Goal: Find contact information

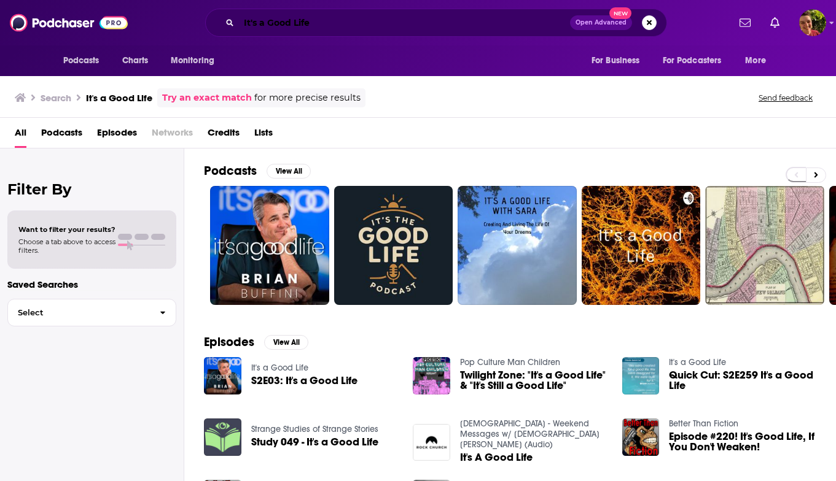
click at [413, 21] on input "It's a Good Life" at bounding box center [404, 23] width 331 height 20
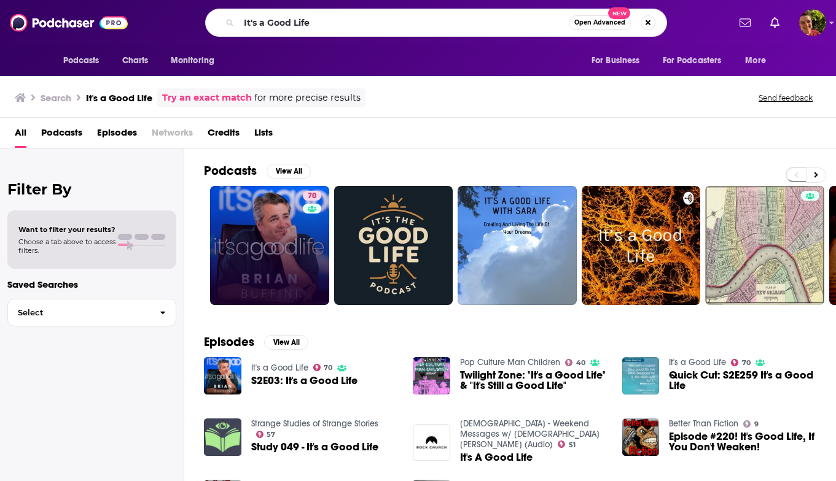
click at [292, 198] on link "70" at bounding box center [269, 245] width 119 height 119
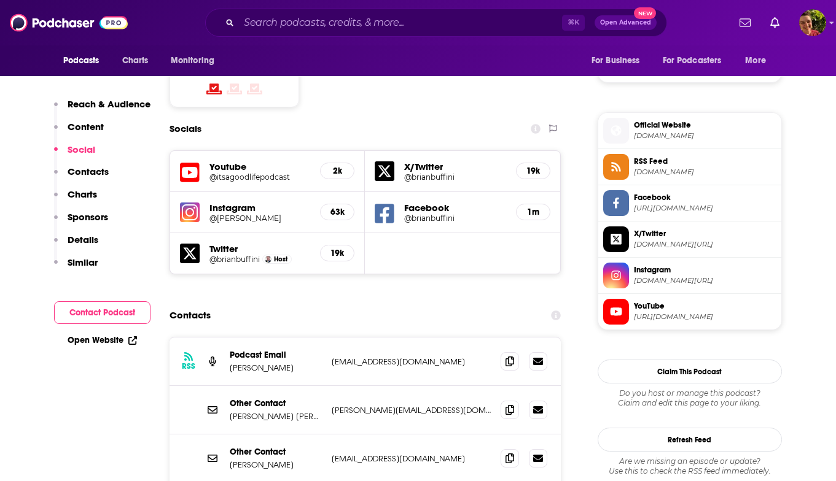
scroll to position [1043, 0]
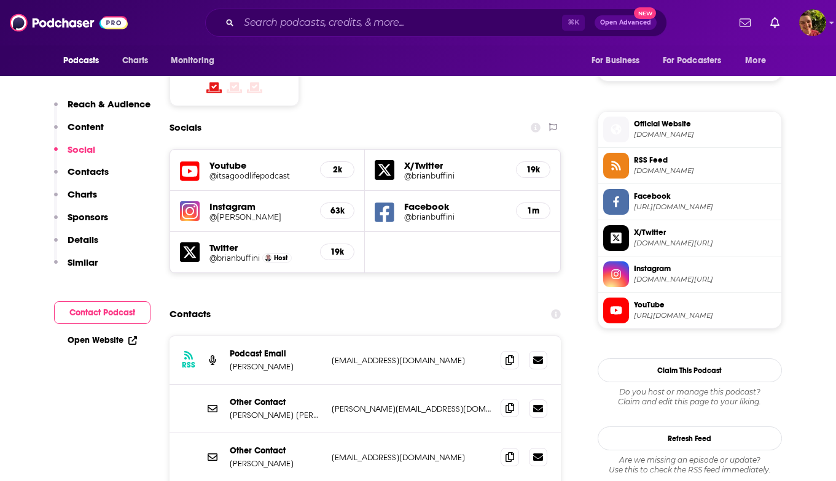
click at [502, 399] on span at bounding box center [509, 408] width 18 height 18
click at [392, 18] on input "Search podcasts, credits, & more..." at bounding box center [400, 23] width 323 height 20
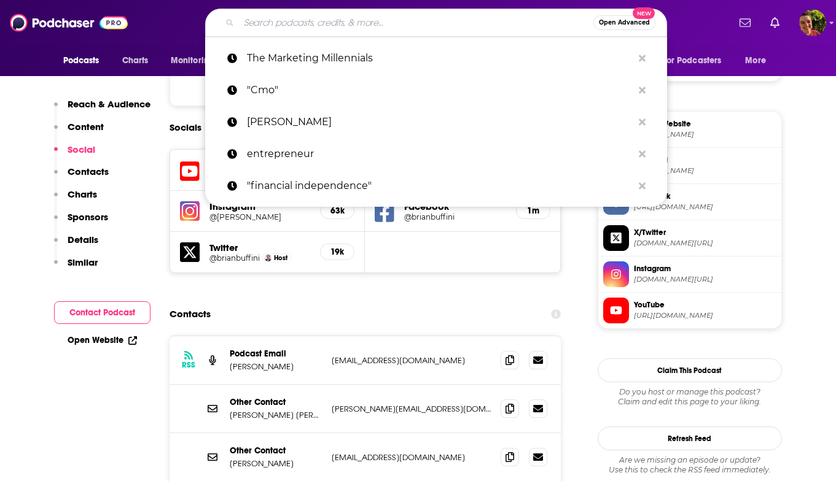
paste input "Creating Confidence with [PERSON_NAME]"
type input "Creating Confidence with [PERSON_NAME]"
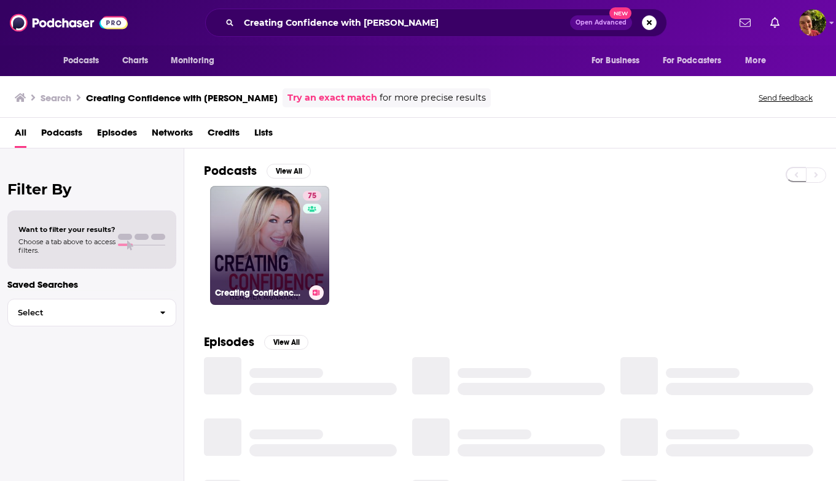
click at [303, 276] on div "75" at bounding box center [313, 238] width 21 height 95
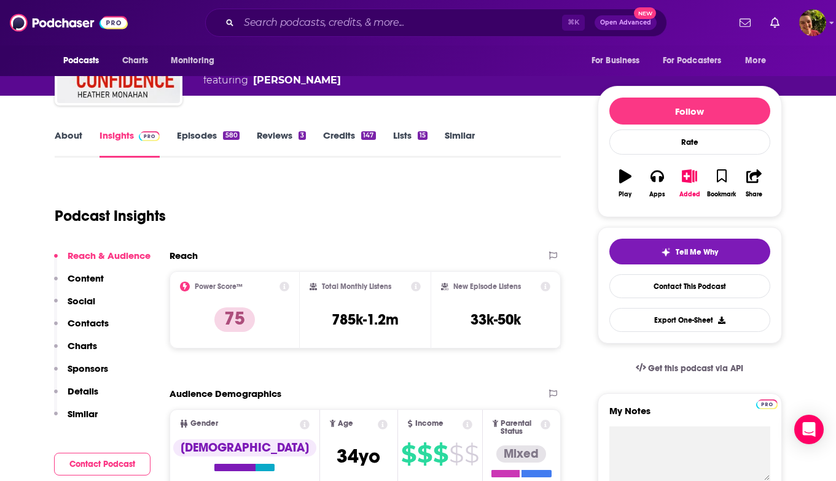
click at [101, 321] on p "Contacts" at bounding box center [88, 323] width 41 height 12
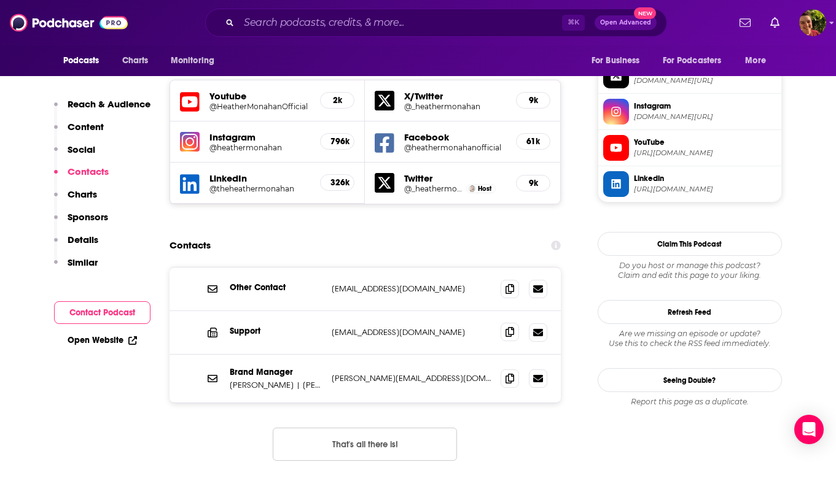
scroll to position [1096, 0]
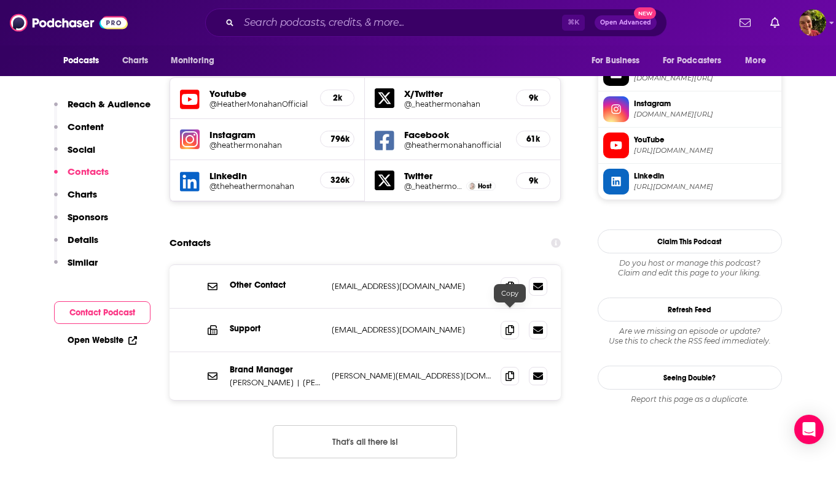
click at [520, 367] on div at bounding box center [523, 376] width 47 height 18
click at [538, 372] on icon at bounding box center [538, 375] width 10 height 7
click at [508, 367] on span at bounding box center [509, 376] width 18 height 18
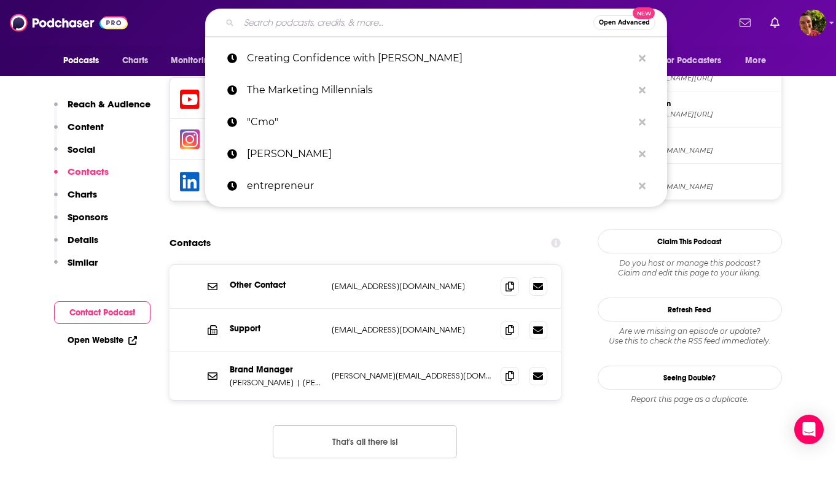
click at [379, 31] on input "Search podcasts, credits, & more..." at bounding box center [416, 23] width 354 height 20
paste input "THE ED MYLETT SHOW"
type input "THE ED MYLETT SHOW"
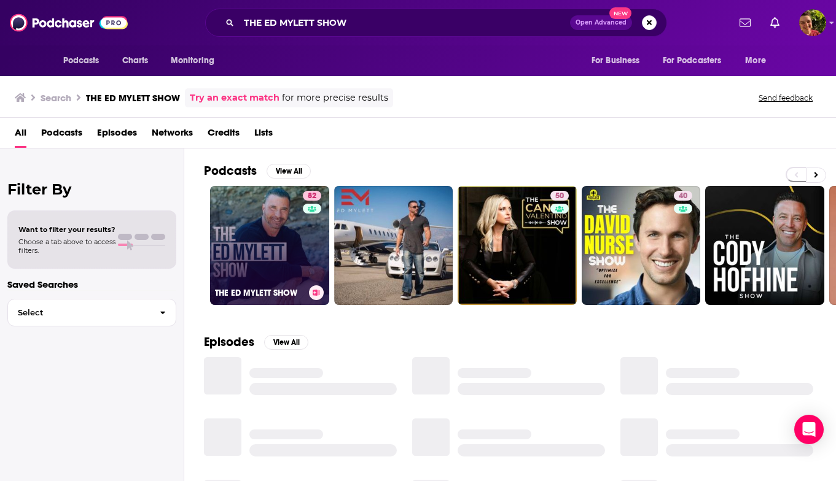
click at [288, 207] on link "82 THE [PERSON_NAME] SHOW" at bounding box center [269, 245] width 119 height 119
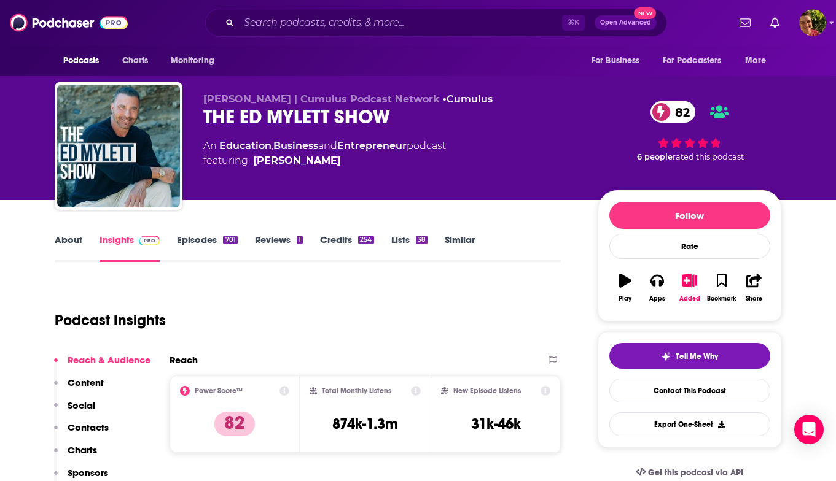
click at [100, 422] on p "Contacts" at bounding box center [88, 428] width 41 height 12
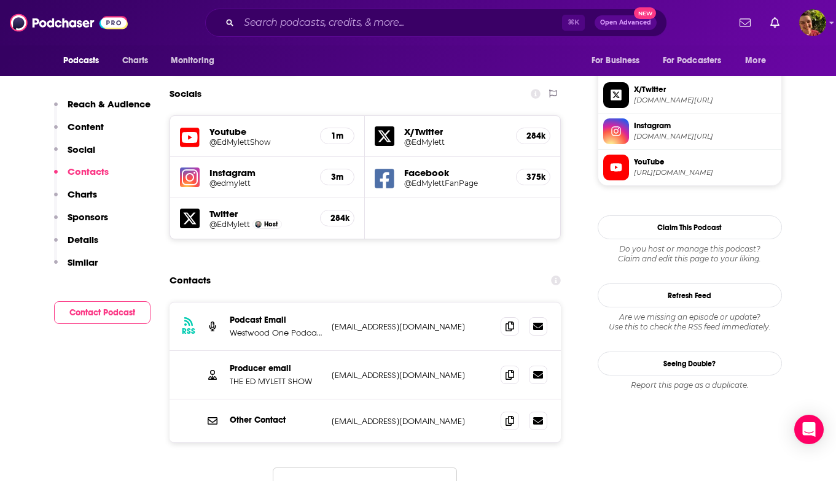
scroll to position [1068, 0]
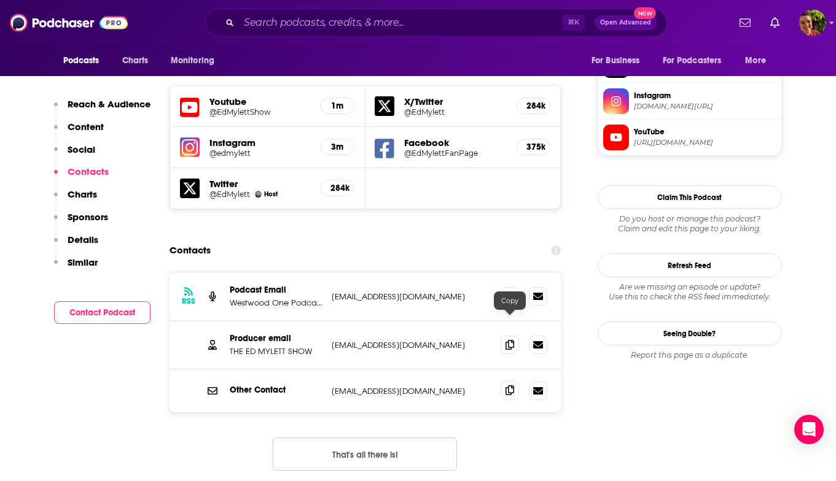
click at [514, 381] on span at bounding box center [509, 390] width 18 height 18
click at [423, 28] on input "Search podcasts, credits, & more..." at bounding box center [400, 23] width 323 height 20
paste input "Entrepreneur Stories 4 Inspiration"
type input "Entrepreneur Stories 4 Inspiration"
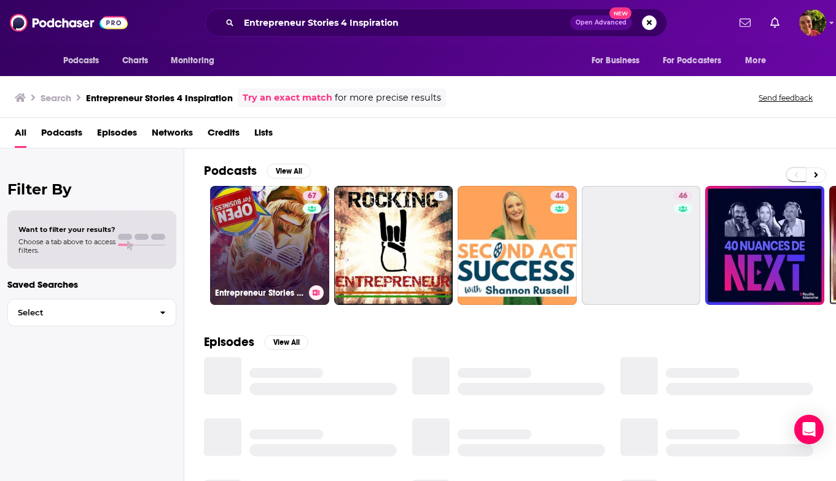
click at [260, 279] on link "67 Entrepreneur Stories 4⃣ Inspiration" at bounding box center [269, 245] width 119 height 119
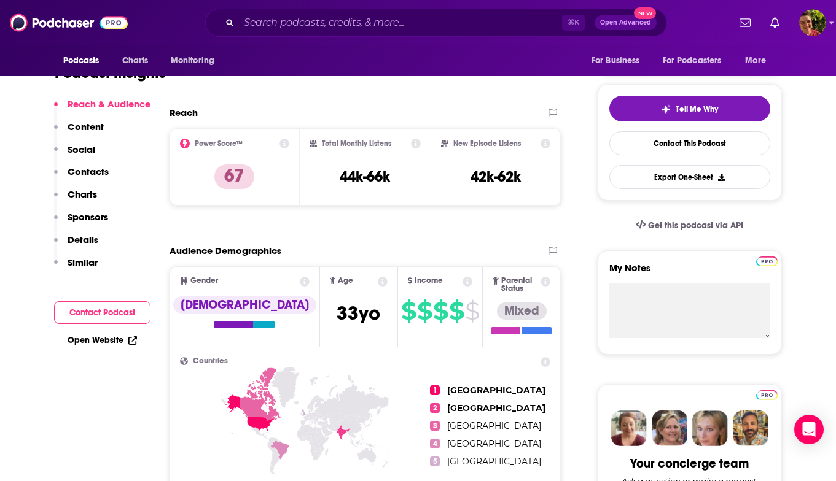
click at [103, 173] on p "Contacts" at bounding box center [88, 172] width 41 height 12
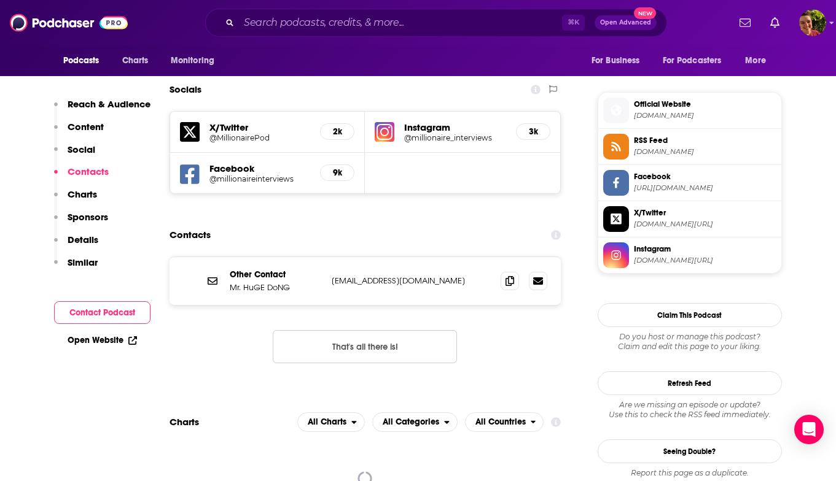
scroll to position [1068, 0]
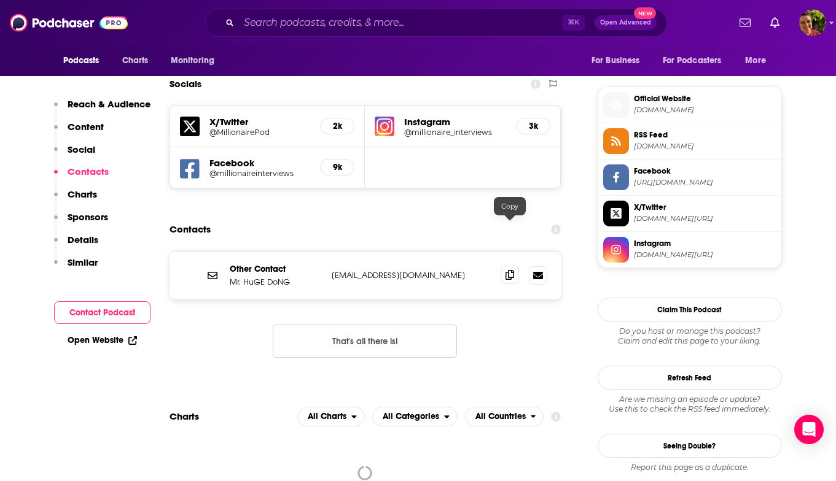
click at [510, 270] on icon at bounding box center [509, 275] width 9 height 10
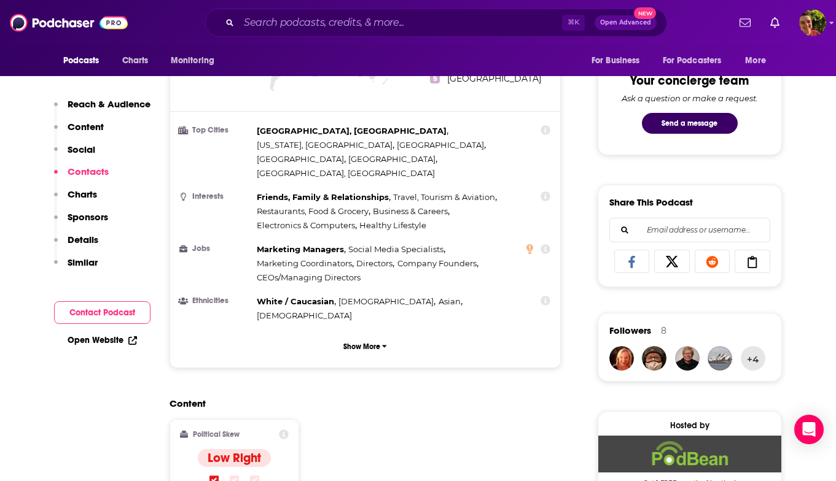
scroll to position [0, 0]
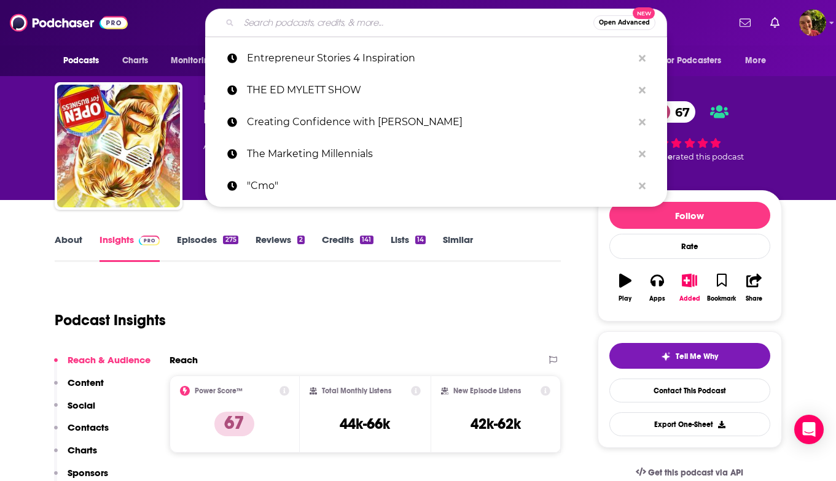
click at [483, 15] on input "Search podcasts, credits, & more..." at bounding box center [416, 23] width 354 height 20
paste input "Front Row Seat with [PERSON_NAME]"
type input "Front Row Seat with [PERSON_NAME]"
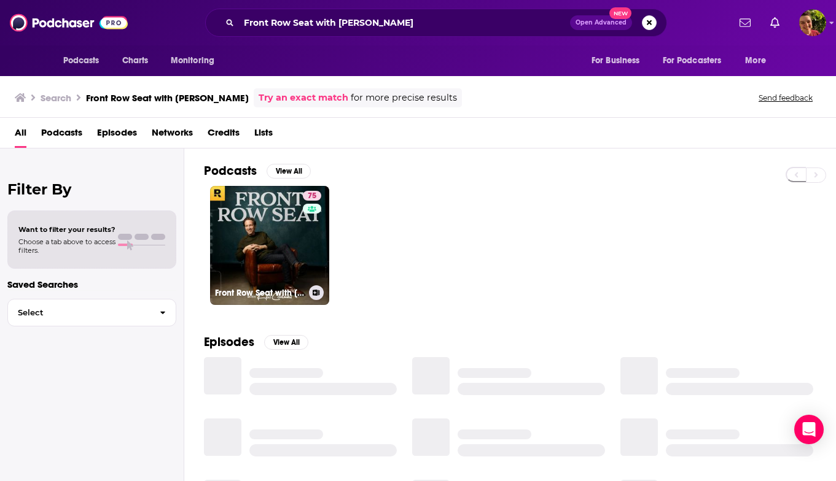
click at [287, 220] on link "75 Front Row Seat with [PERSON_NAME]" at bounding box center [269, 245] width 119 height 119
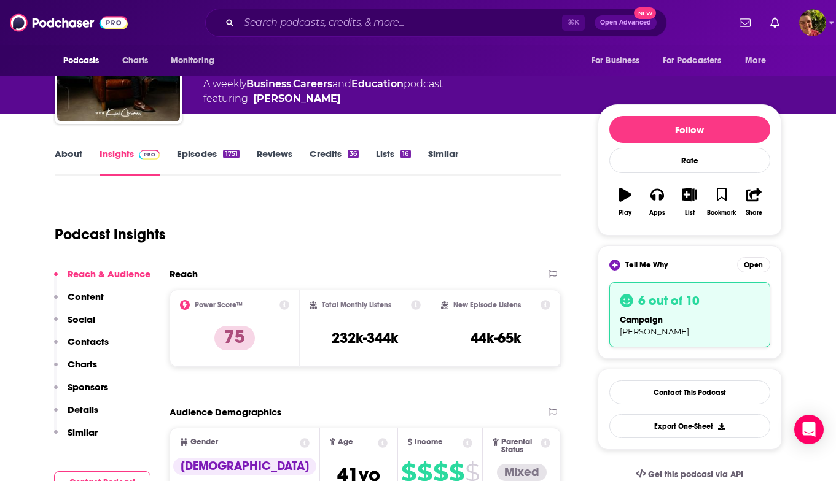
click at [89, 343] on p "Contacts" at bounding box center [88, 342] width 41 height 12
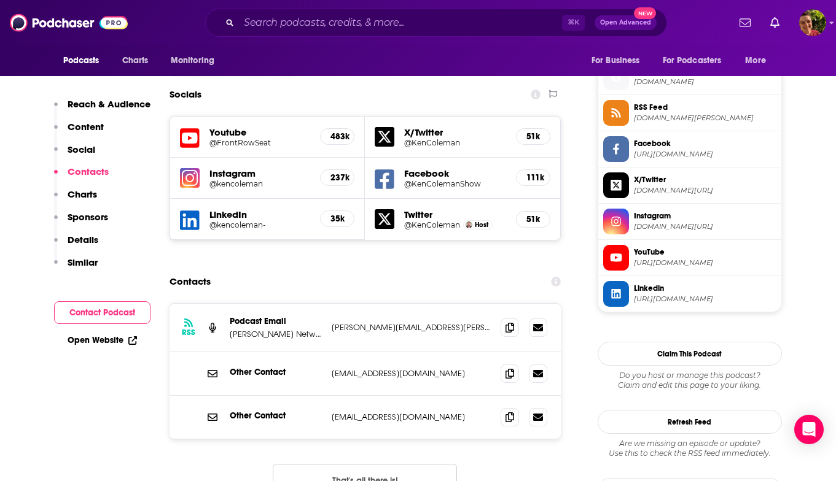
scroll to position [1082, 0]
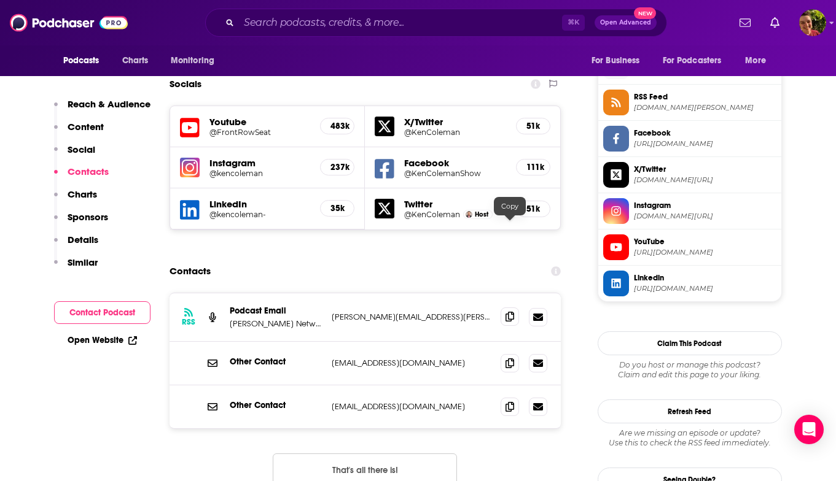
click at [508, 312] on icon at bounding box center [509, 317] width 9 height 10
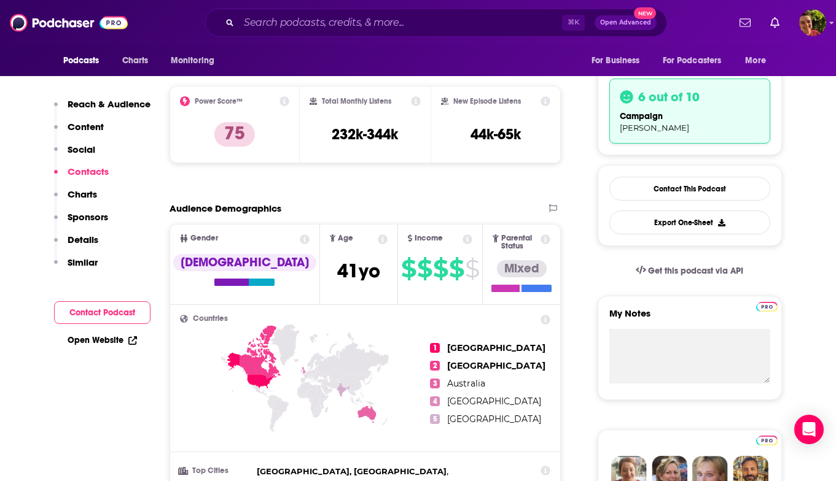
scroll to position [0, 0]
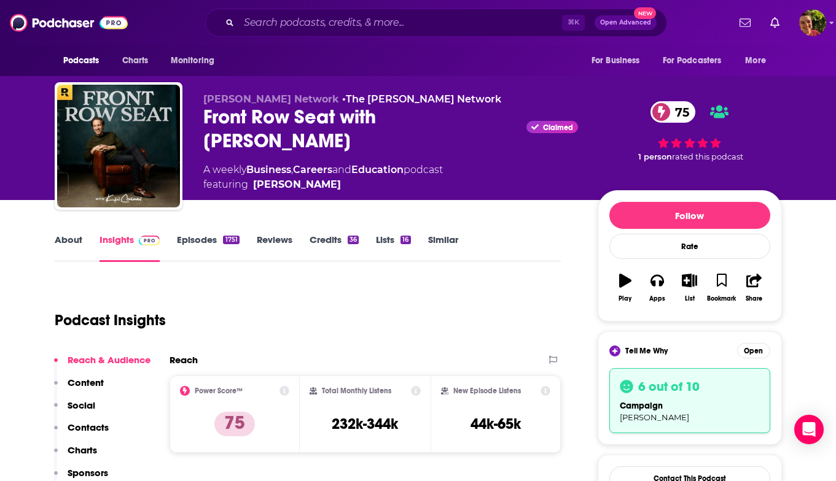
click at [351, 164] on span "and" at bounding box center [341, 170] width 19 height 12
click at [321, 115] on div "Front Row Seat with [PERSON_NAME] Claimed 75" at bounding box center [390, 129] width 375 height 48
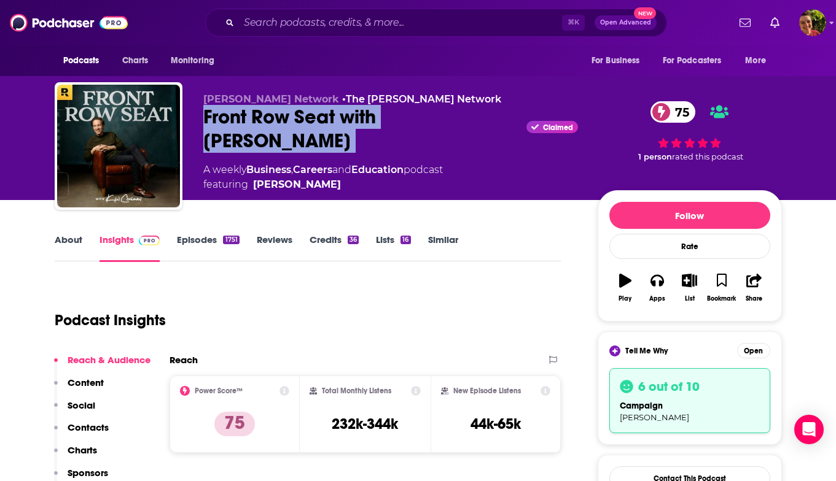
click at [321, 115] on div "Front Row Seat with [PERSON_NAME] Claimed 75" at bounding box center [390, 129] width 375 height 48
copy div "Front Row Seat with [PERSON_NAME]"
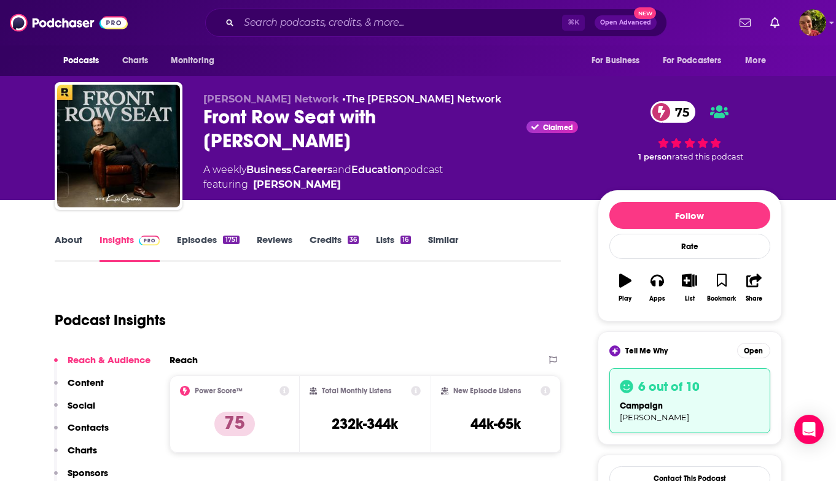
click at [460, 33] on div "⌘ K Open Advanced New" at bounding box center [436, 23] width 462 height 28
click at [459, 23] on input "Search podcasts, credits, & more..." at bounding box center [400, 23] width 323 height 20
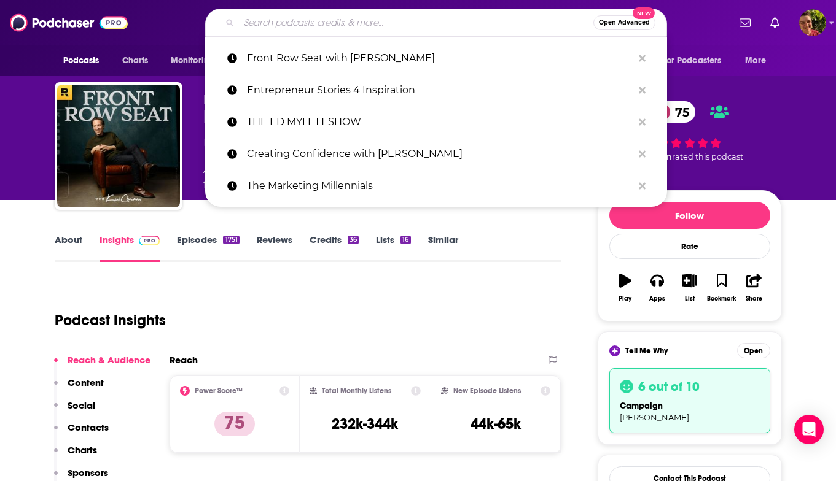
paste input "The [PERSON_NAME] Podcast"
type input "The [PERSON_NAME] Podcast"
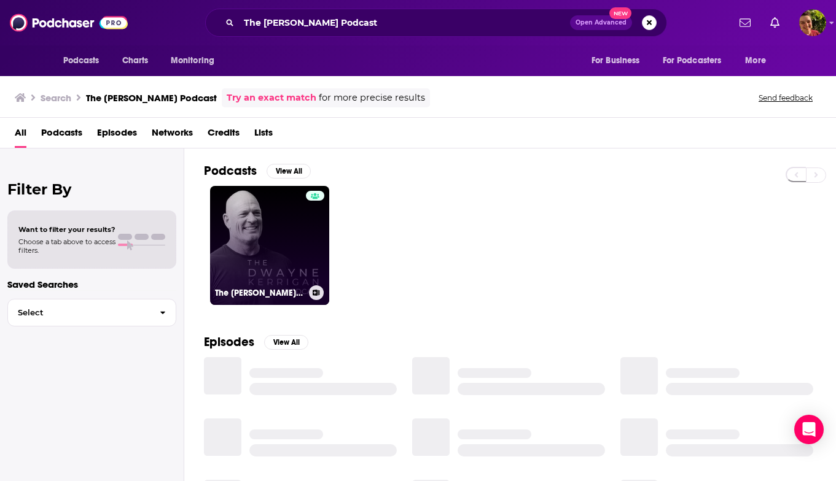
click at [274, 276] on link "The [PERSON_NAME] Podcast" at bounding box center [269, 245] width 119 height 119
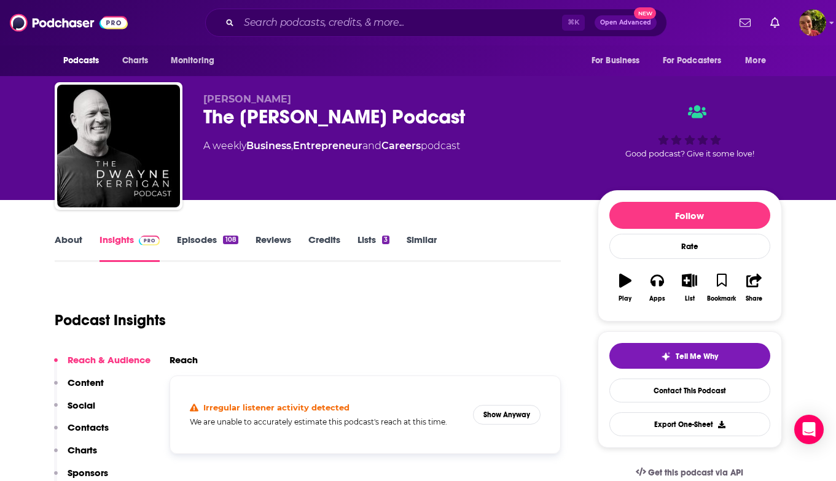
click at [89, 432] on p "Contacts" at bounding box center [88, 428] width 41 height 12
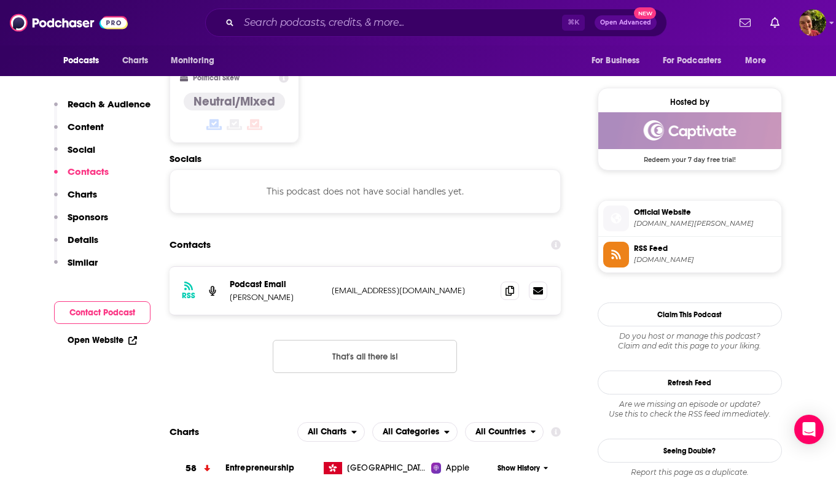
scroll to position [976, 0]
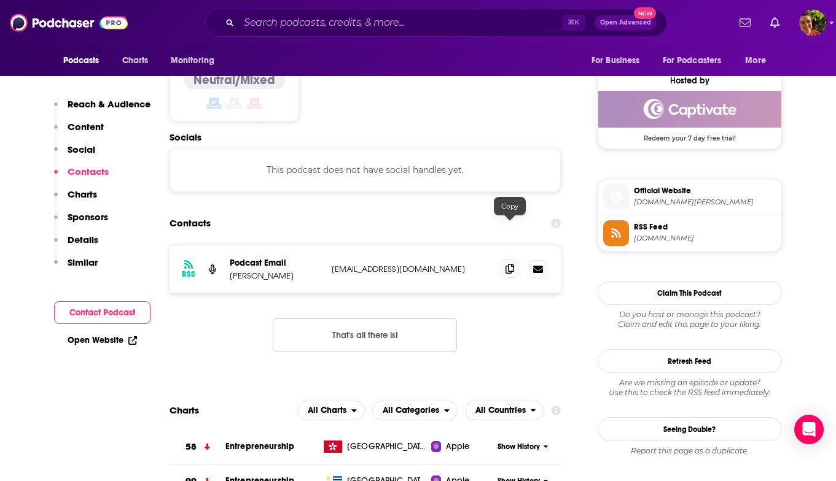
click at [511, 264] on icon at bounding box center [509, 269] width 9 height 10
click at [511, 20] on input "Search podcasts, credits, & more..." at bounding box center [400, 23] width 323 height 20
paste input "BigDeal"
type input "BigDeal"
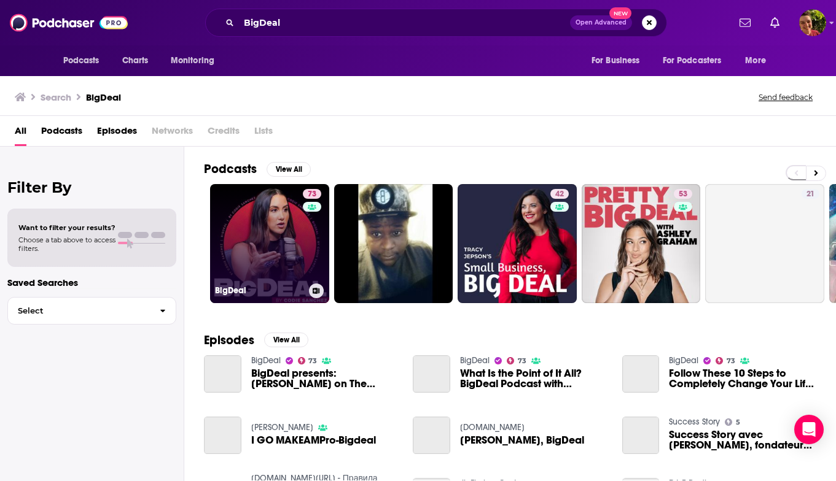
click at [282, 241] on link "73 BigDeal" at bounding box center [269, 243] width 119 height 119
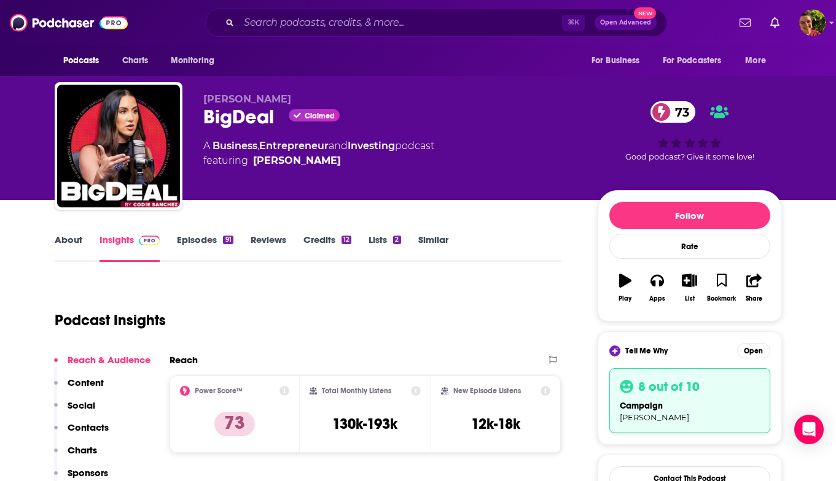
click at [98, 427] on p "Contacts" at bounding box center [88, 428] width 41 height 12
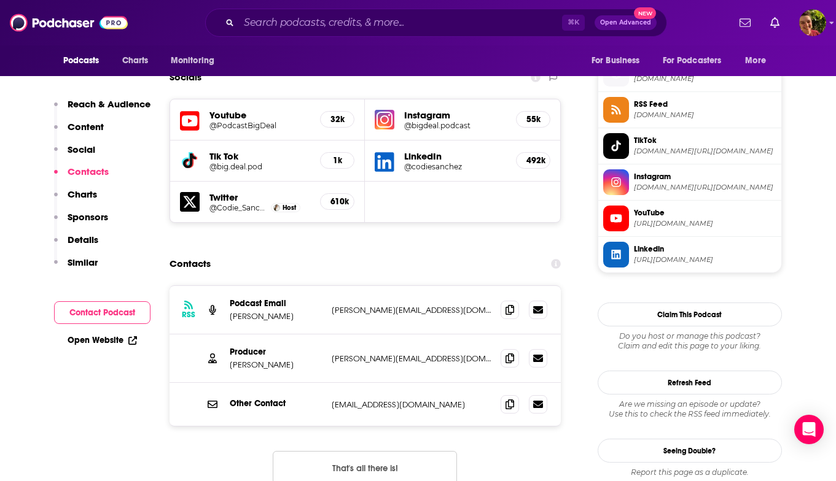
scroll to position [1082, 0]
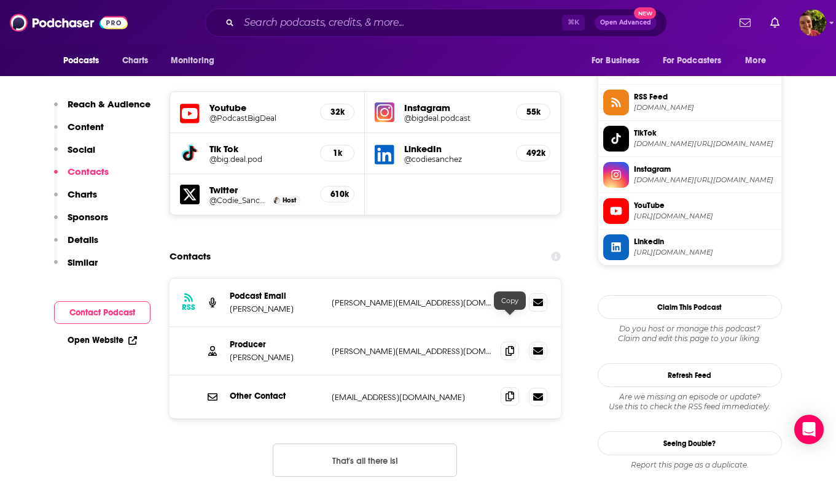
click at [507, 392] on icon at bounding box center [509, 397] width 9 height 10
click at [415, 20] on input "Search podcasts, credits, & more..." at bounding box center [400, 23] width 323 height 20
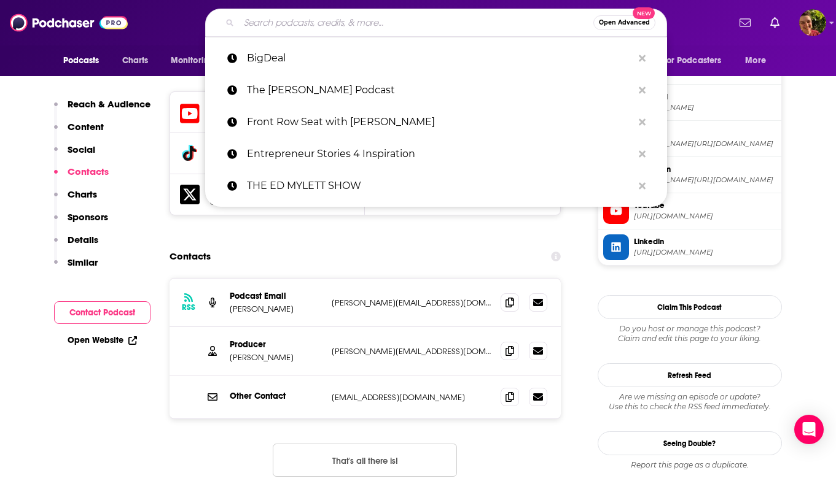
paste input "Elevate with [PERSON_NAME]"
type input "Elevate with [PERSON_NAME]"
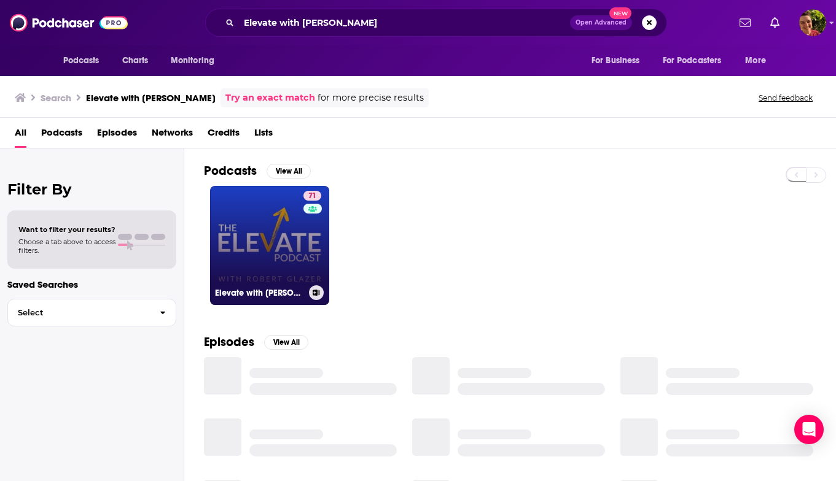
click at [289, 222] on link "71 Elevate with [PERSON_NAME]" at bounding box center [269, 245] width 119 height 119
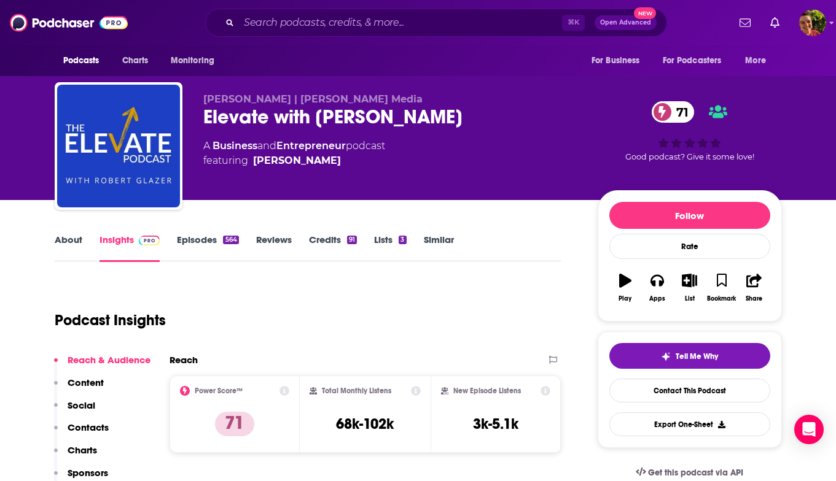
click at [101, 428] on p "Contacts" at bounding box center [88, 428] width 41 height 12
drag, startPoint x: 363, startPoint y: 156, endPoint x: 322, endPoint y: 163, distance: 41.1
click at [322, 163] on span "featuring [PERSON_NAME]" at bounding box center [294, 161] width 182 height 15
copy span "[PERSON_NAME]"
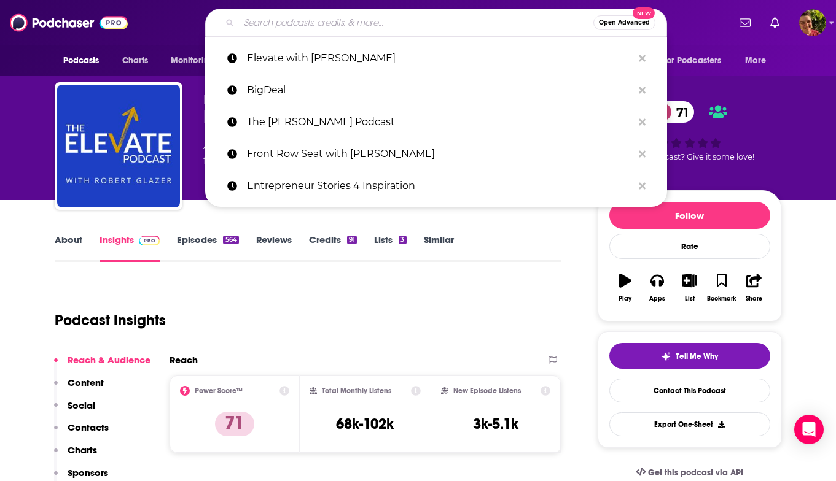
click at [429, 19] on input "Search podcasts, credits, & more..." at bounding box center [416, 23] width 354 height 20
paste input "The EntreLeadership Podcast"
type input "The EntreLeadership Podcast"
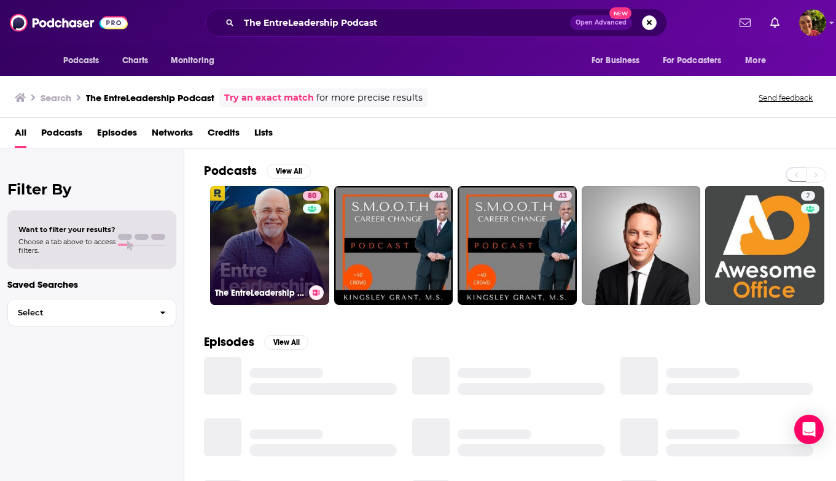
click at [273, 231] on link "80 The EntreLeadership Podcast" at bounding box center [269, 245] width 119 height 119
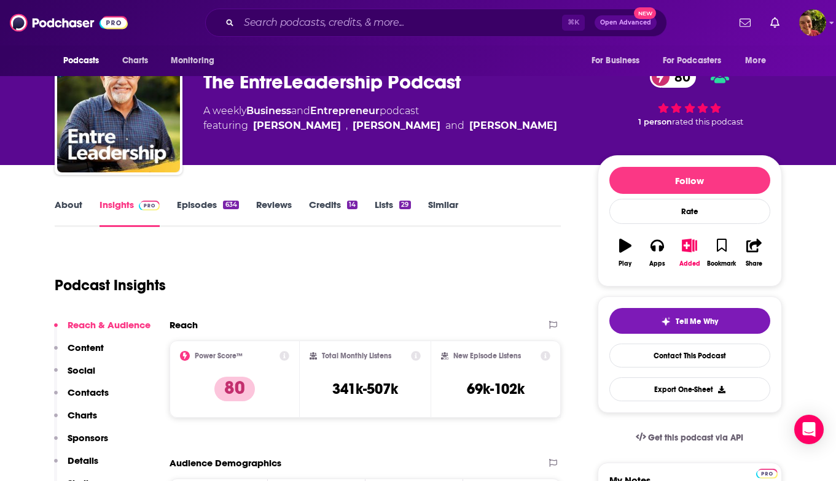
click at [98, 389] on p "Contacts" at bounding box center [88, 393] width 41 height 12
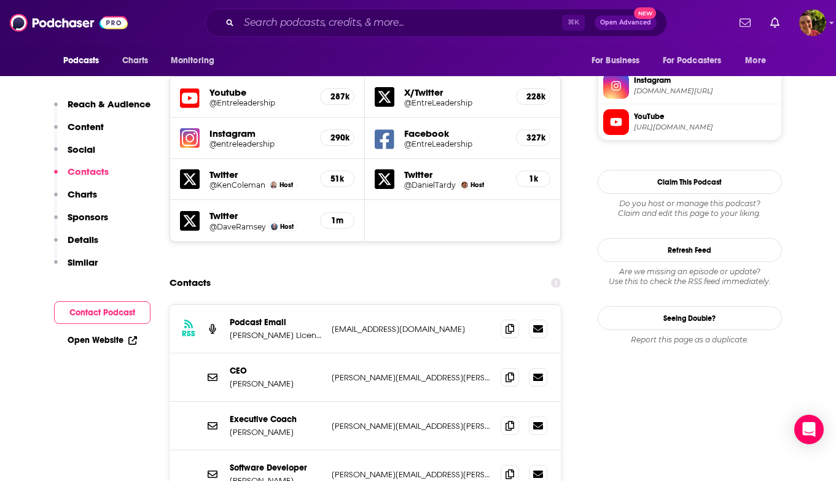
scroll to position [1139, 0]
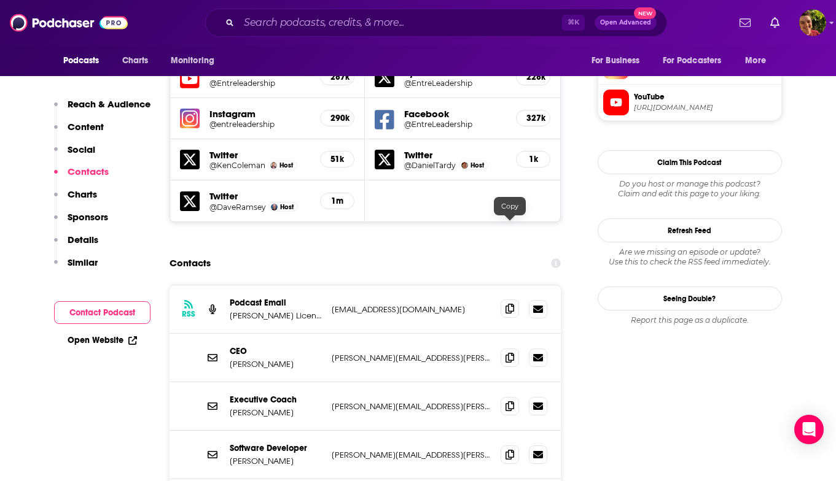
click at [510, 304] on icon at bounding box center [509, 309] width 9 height 10
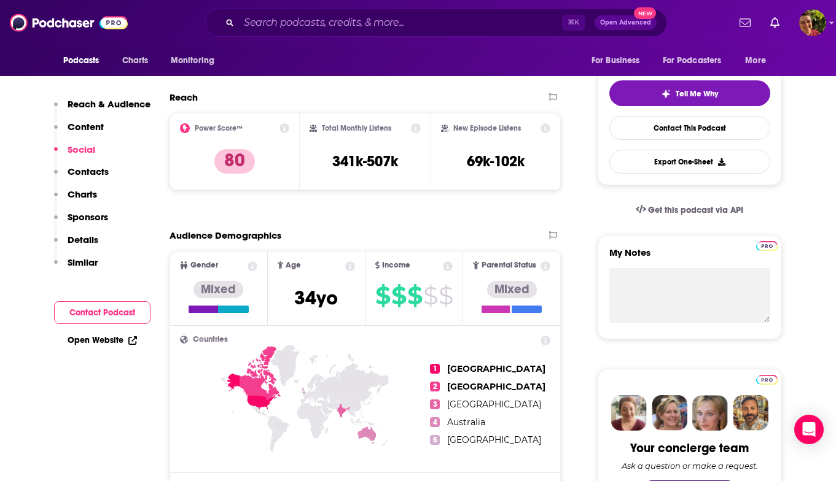
scroll to position [0, 0]
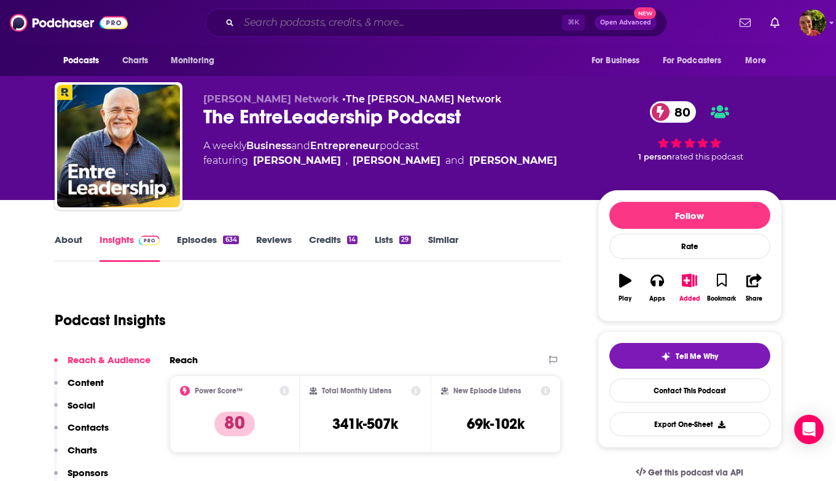
click at [448, 29] on input "Search podcasts, credits, & more..." at bounding box center [400, 23] width 323 height 20
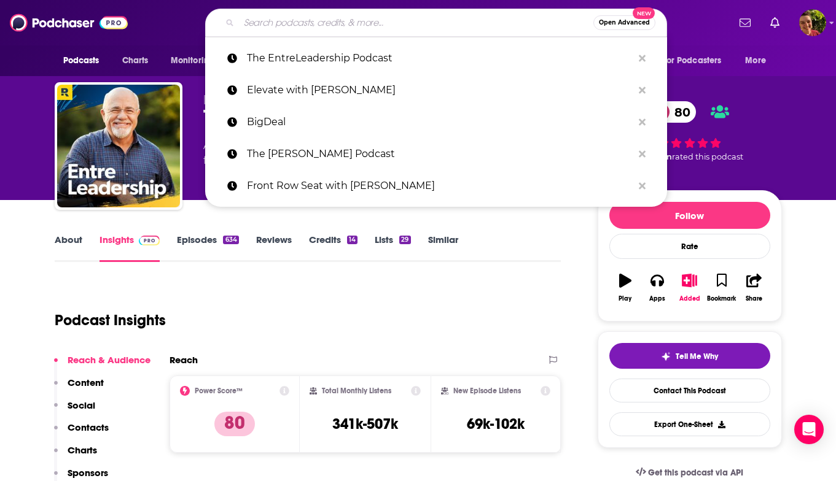
paste input "Iced Coffee Hour"
type input "Iced Coffee Hour"
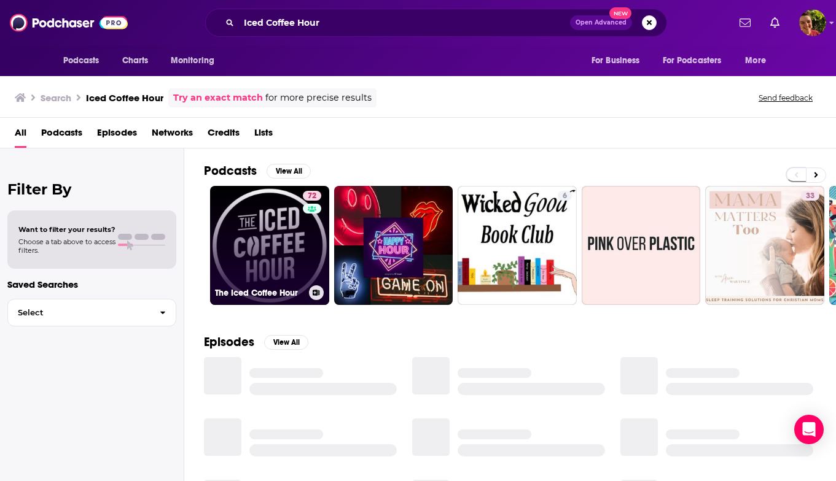
click at [277, 255] on link "72 The Iced Coffee Hour" at bounding box center [269, 245] width 119 height 119
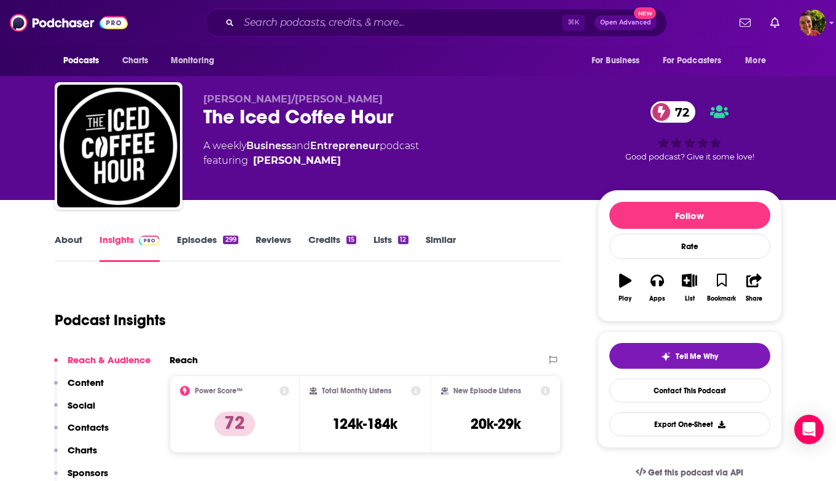
click at [99, 427] on p "Contacts" at bounding box center [88, 428] width 41 height 12
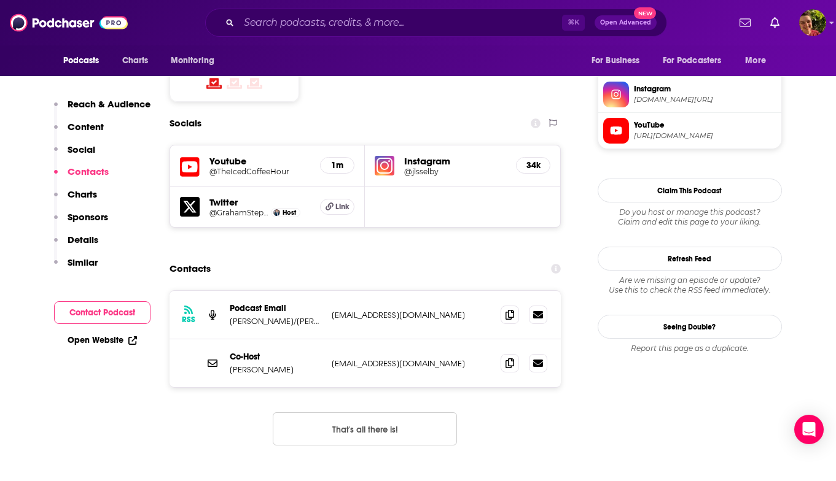
scroll to position [1041, 0]
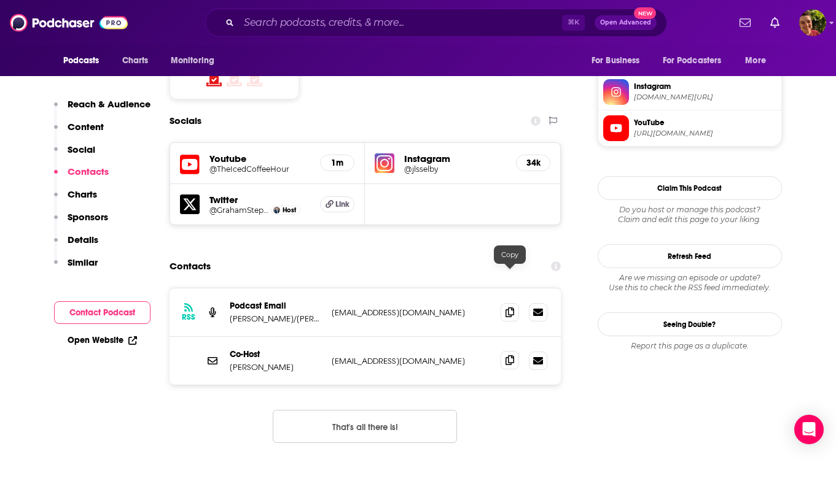
click at [512, 356] on icon at bounding box center [509, 361] width 9 height 10
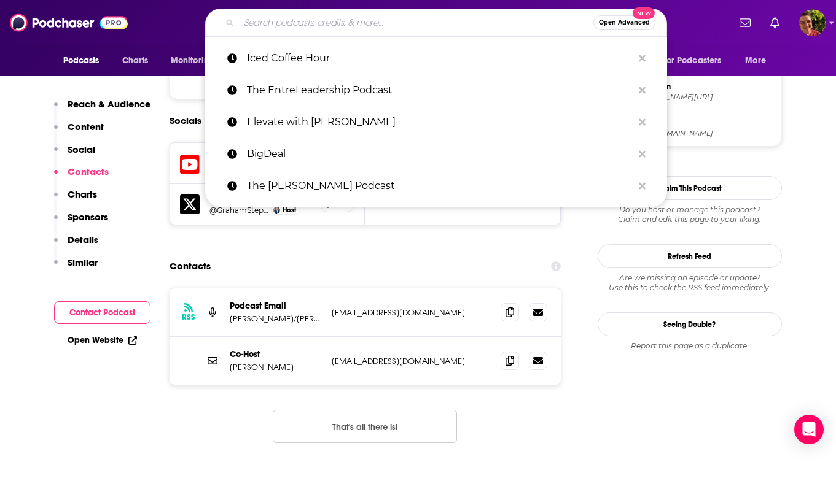
click at [408, 15] on input "Search podcasts, credits, & more..." at bounding box center [416, 23] width 354 height 20
paste input "The [PERSON_NAME] Podcast"
type input "The [PERSON_NAME] Podcast"
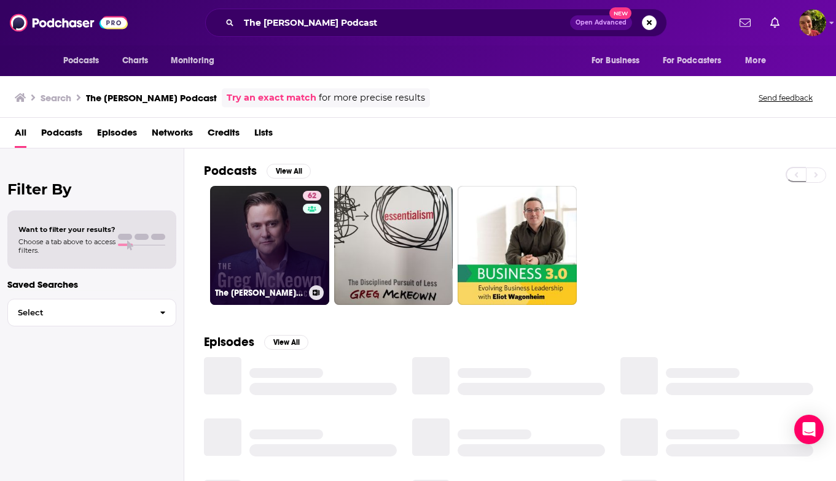
click at [271, 238] on link "62 The [PERSON_NAME] Podcast" at bounding box center [269, 245] width 119 height 119
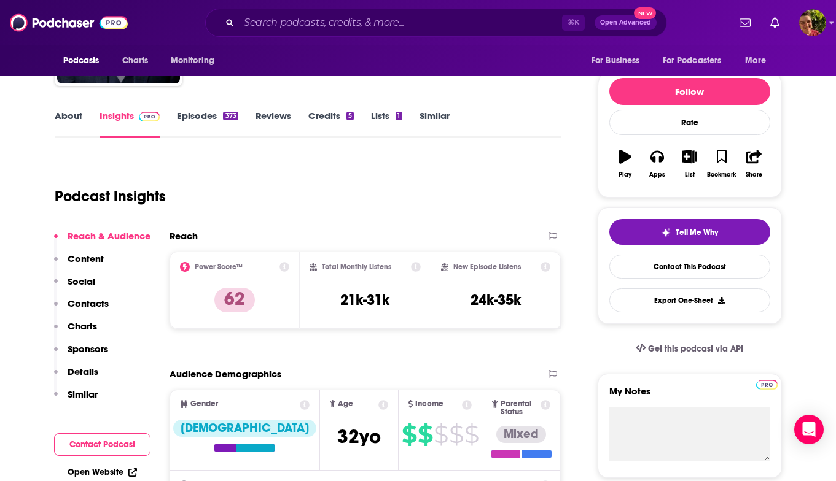
click at [94, 298] on p "Contacts" at bounding box center [88, 304] width 41 height 12
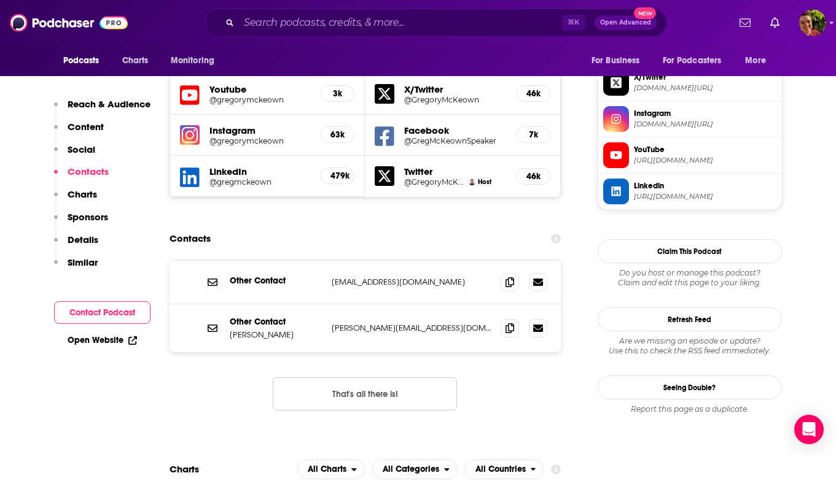
scroll to position [1096, 0]
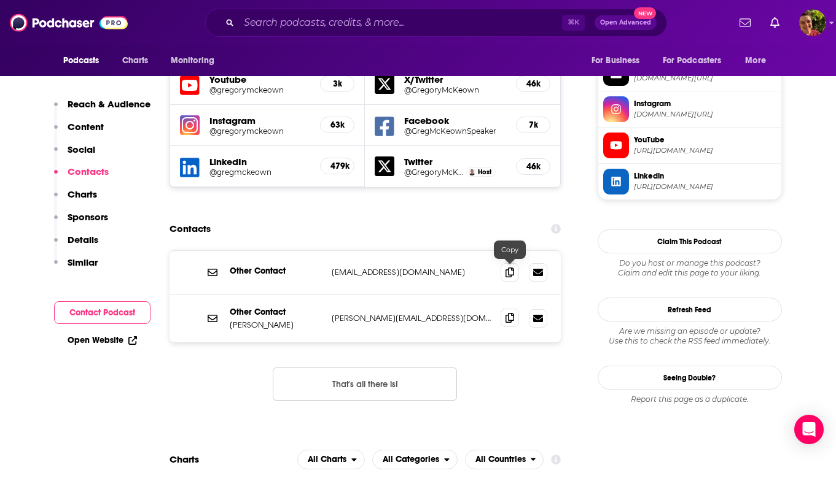
click at [517, 309] on span at bounding box center [509, 318] width 18 height 18
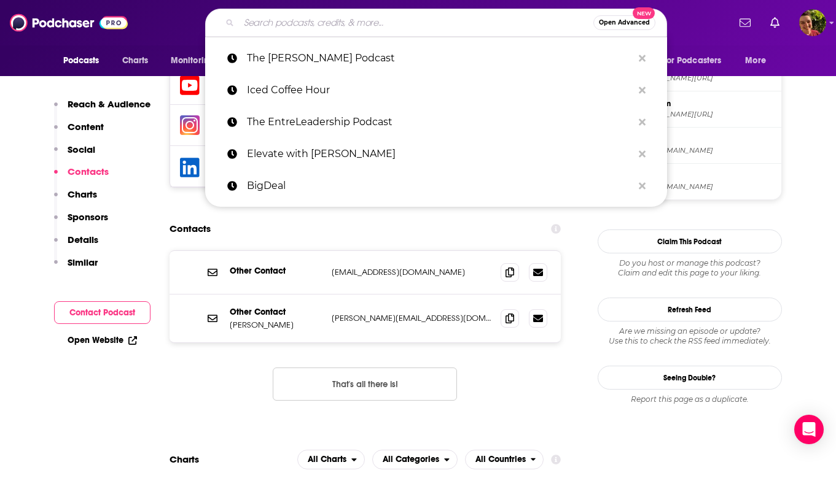
click at [370, 18] on input "Search podcasts, credits, & more..." at bounding box center [416, 23] width 354 height 20
paste input "The Level Up Podcast w/ [PERSON_NAME]"
type input "The Level Up Podcast w/ [PERSON_NAME]"
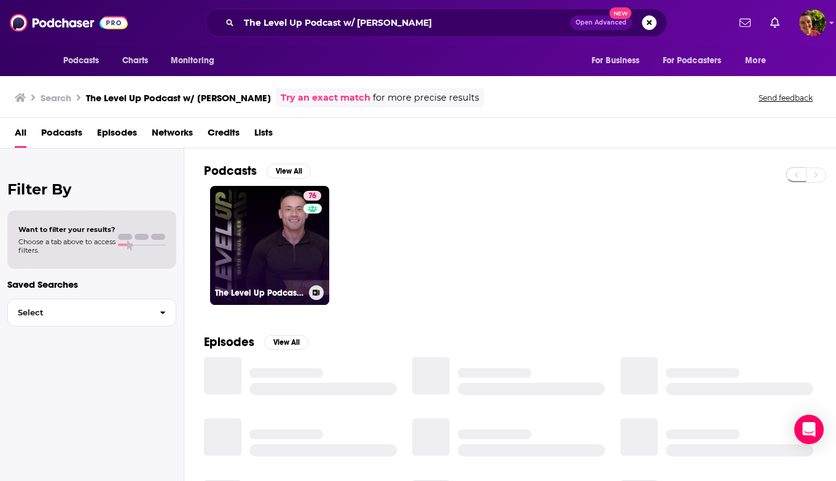
click at [266, 257] on link "76 The Level Up Podcast w/ [PERSON_NAME]" at bounding box center [269, 245] width 119 height 119
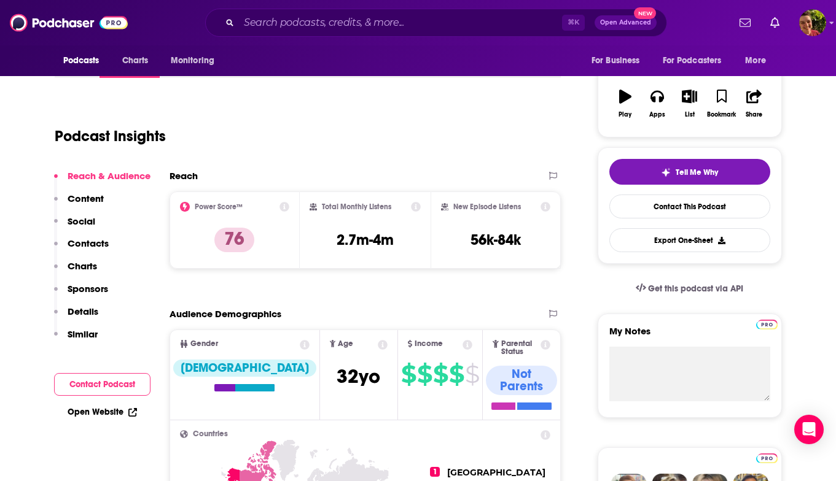
click at [98, 241] on p "Contacts" at bounding box center [88, 244] width 41 height 12
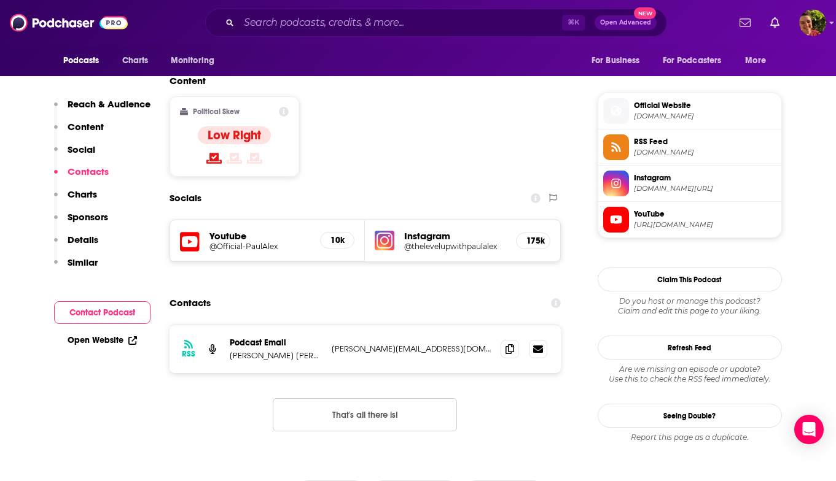
scroll to position [999, 0]
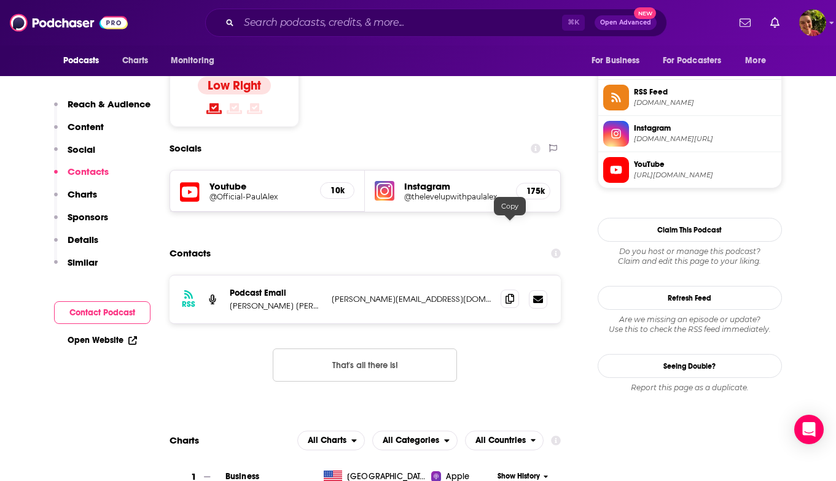
click at [511, 294] on icon at bounding box center [509, 299] width 9 height 10
